Goal: Check status: Check status

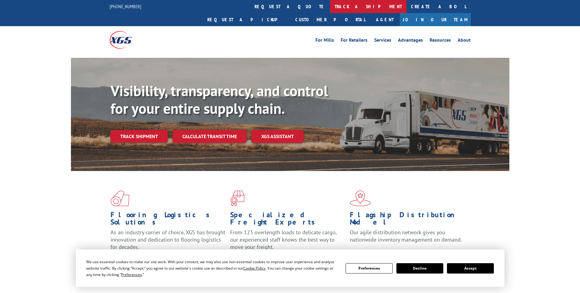
click at [330, 5] on link "track a shipment" at bounding box center [368, 6] width 76 height 13
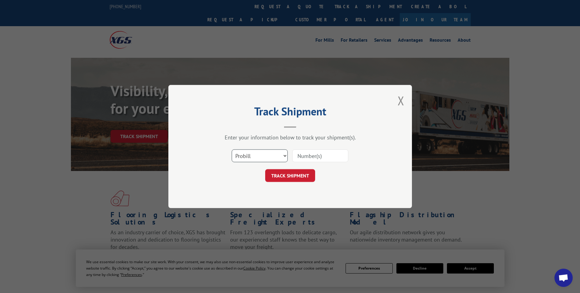
click at [284, 155] on select "Select category... Probill BOL PO" at bounding box center [260, 155] width 56 height 13
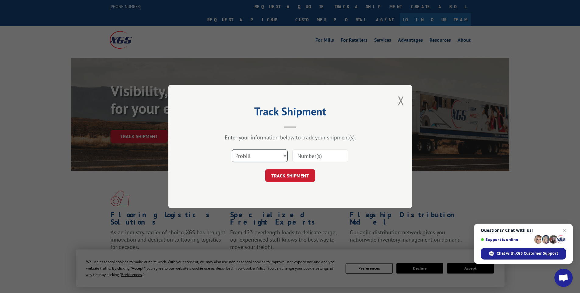
click at [232, 149] on select "Select category... Probill BOL PO" at bounding box center [260, 155] width 56 height 13
drag, startPoint x: 300, startPoint y: 154, endPoint x: 299, endPoint y: 158, distance: 3.7
click at [299, 155] on input at bounding box center [320, 155] width 56 height 13
paste input "17341870"
type input "17341870"
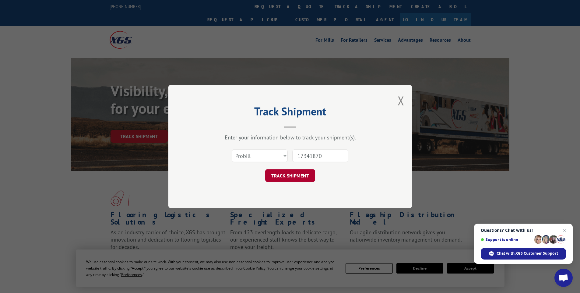
click at [298, 176] on button "TRACK SHIPMENT" at bounding box center [290, 175] width 50 height 13
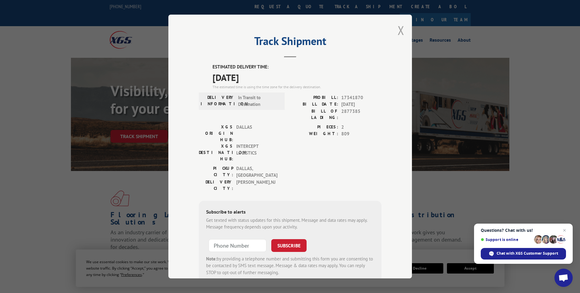
click at [397, 27] on button "Close modal" at bounding box center [400, 30] width 7 height 16
